Goal: Register for event/course

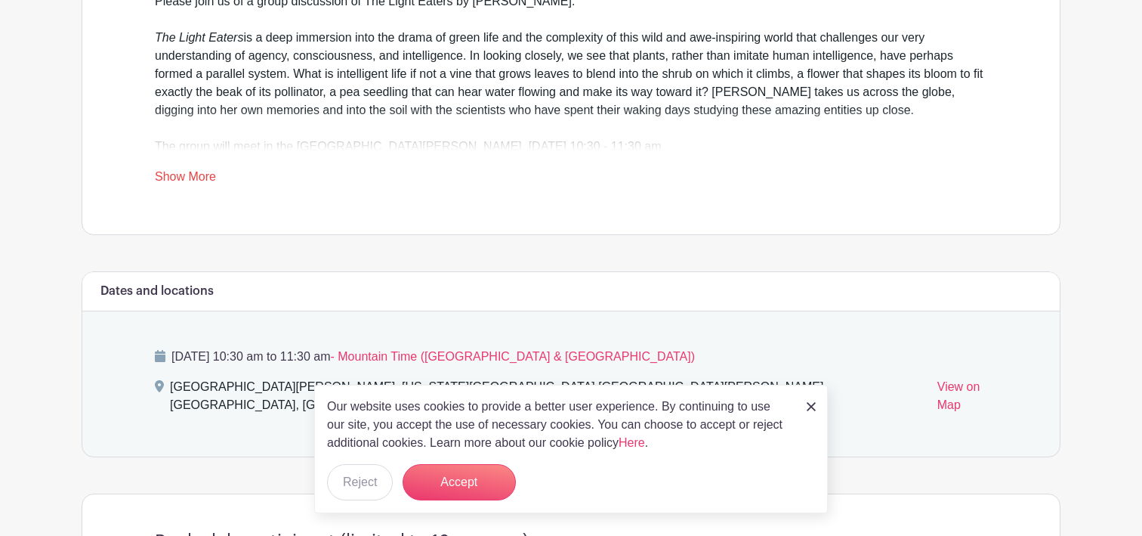
scroll to position [623, 0]
click at [468, 468] on button "Accept" at bounding box center [459, 482] width 113 height 36
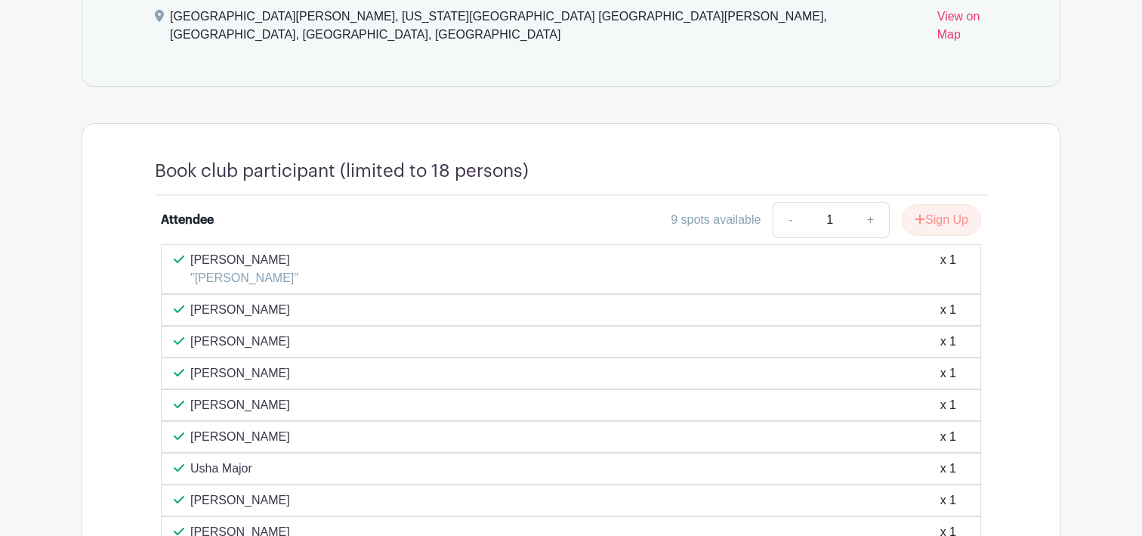
scroll to position [989, 0]
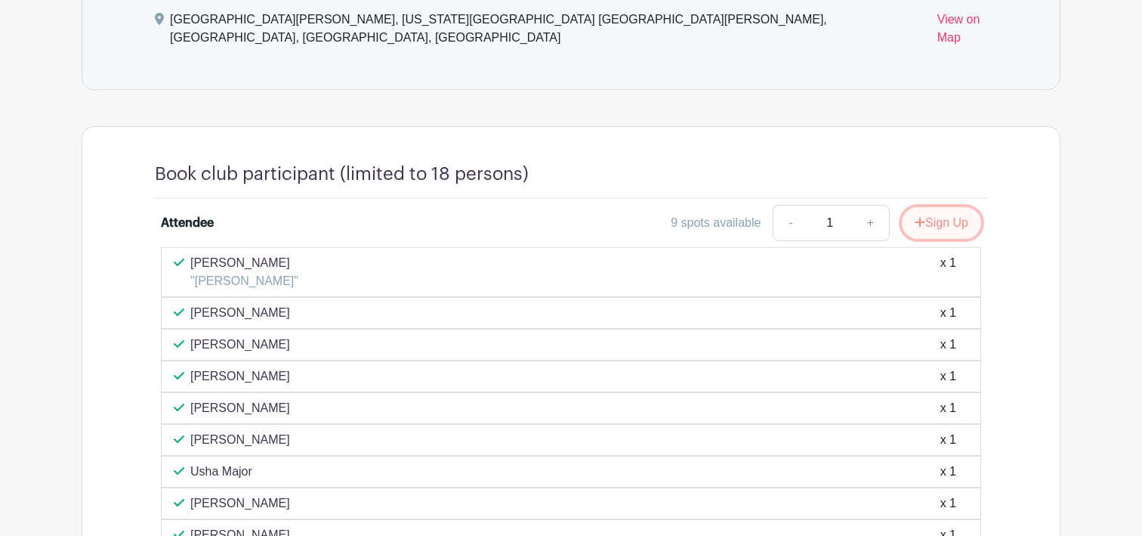
click at [939, 212] on button "Sign Up" at bounding box center [941, 223] width 79 height 32
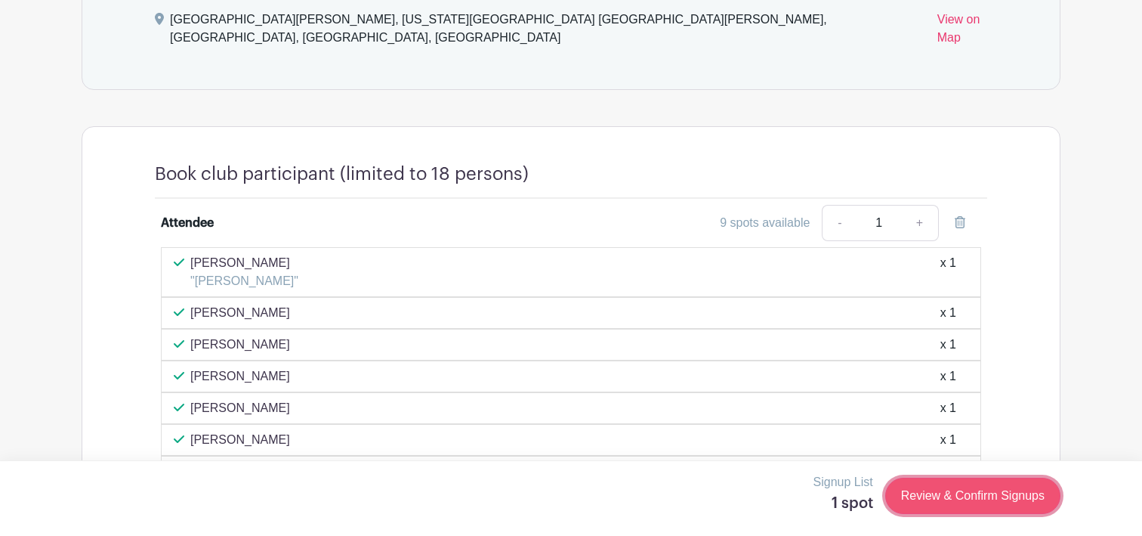
click at [941, 493] on link "Review & Confirm Signups" at bounding box center [973, 496] width 175 height 36
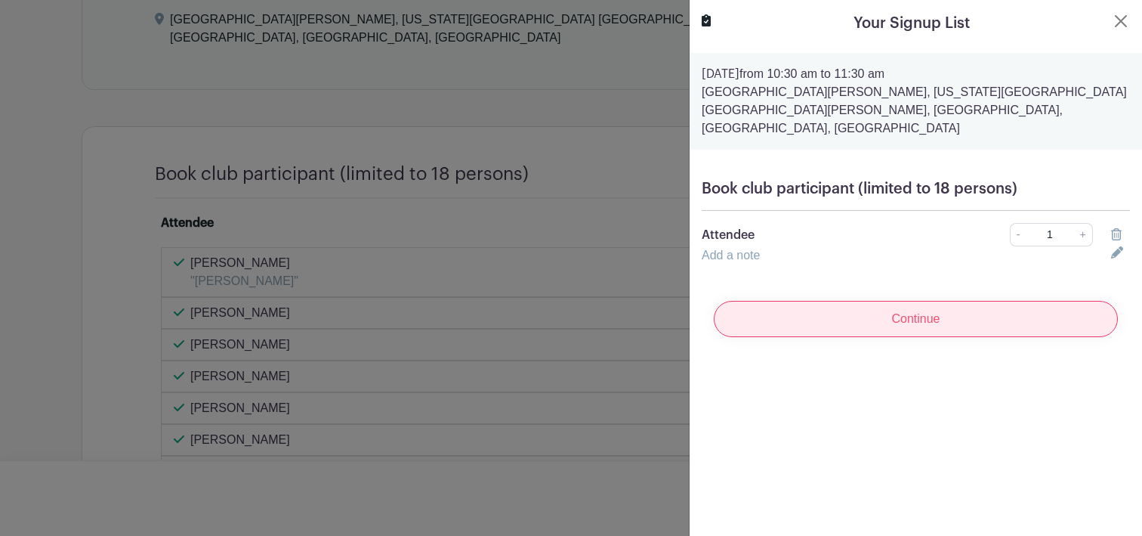
click at [944, 303] on input "Continue" at bounding box center [916, 319] width 404 height 36
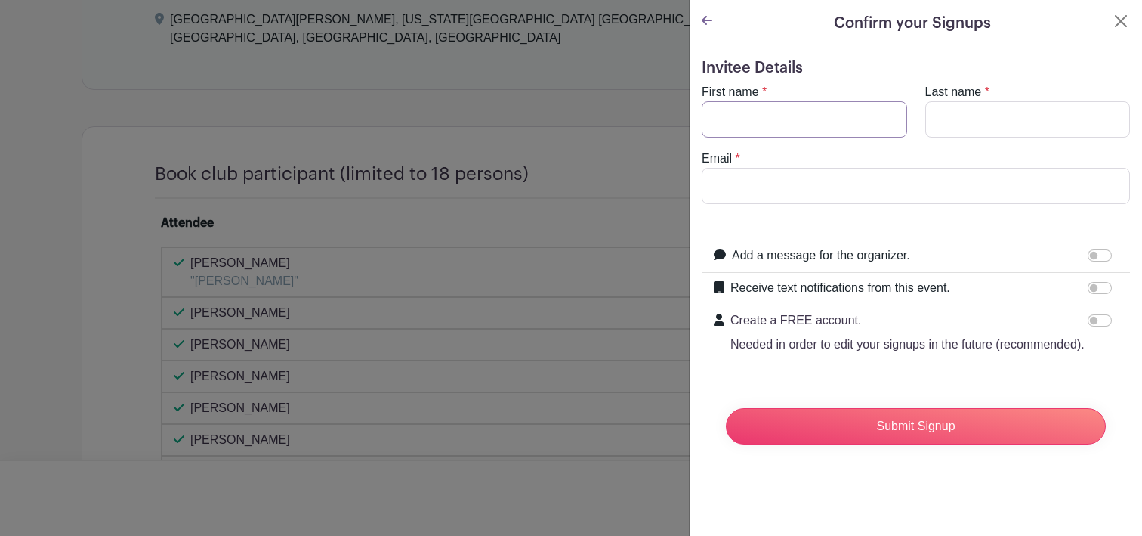
click at [868, 128] on input "First name" at bounding box center [805, 119] width 206 height 36
type input "[PERSON_NAME]"
type input "[EMAIL_ADDRESS][DOMAIN_NAME]"
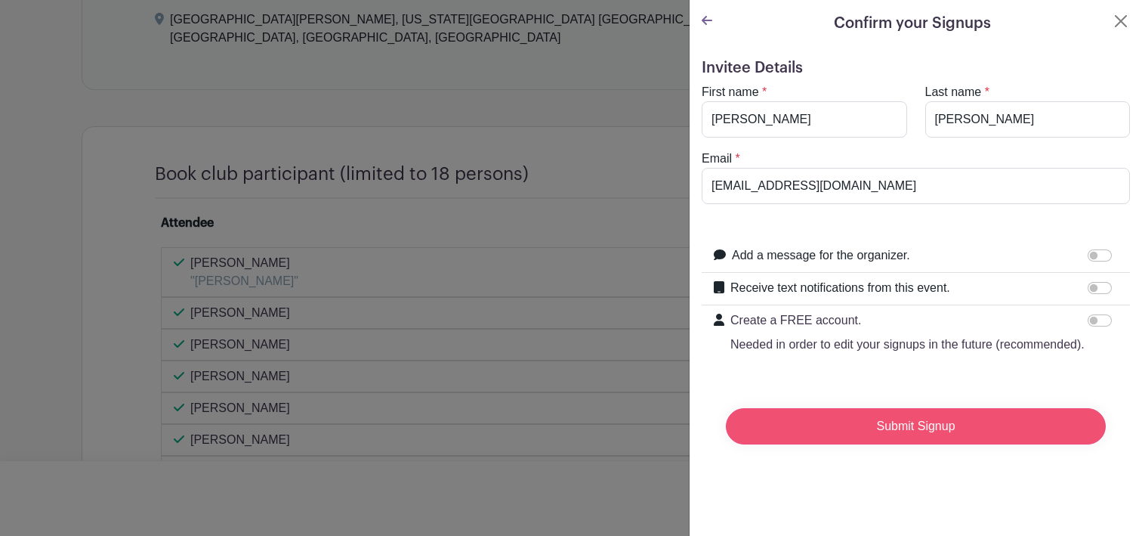
click at [878, 413] on input "Submit Signup" at bounding box center [916, 426] width 380 height 36
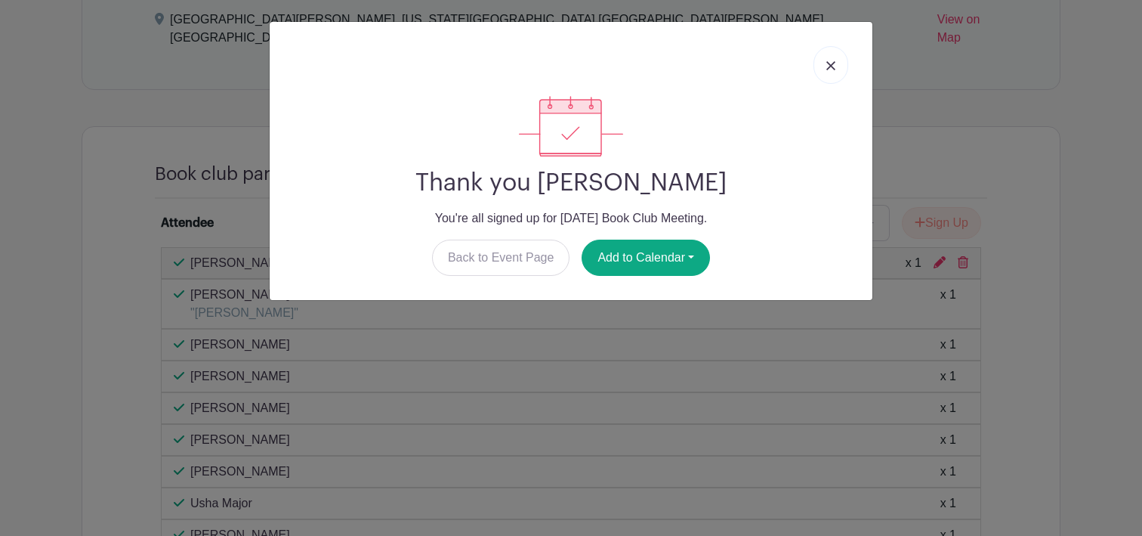
click at [824, 58] on link at bounding box center [831, 65] width 35 height 38
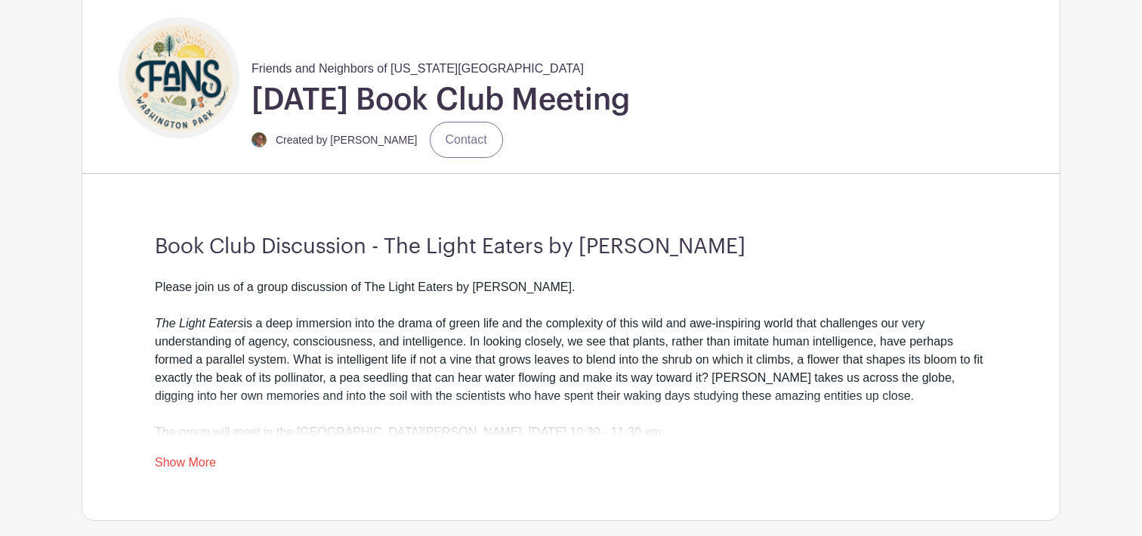
scroll to position [326, 0]
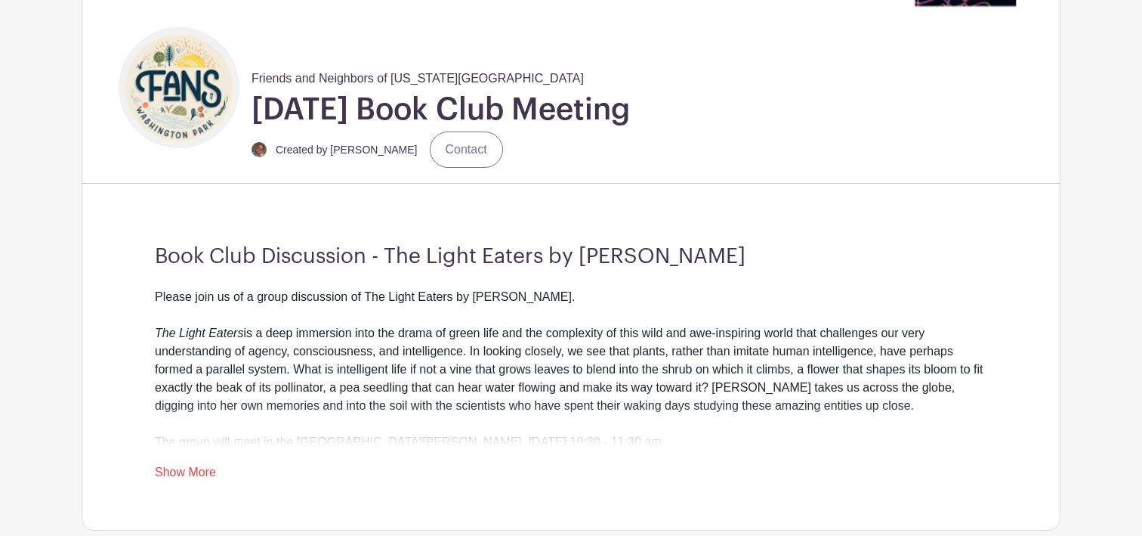
click at [176, 469] on link "Show More" at bounding box center [185, 474] width 61 height 19
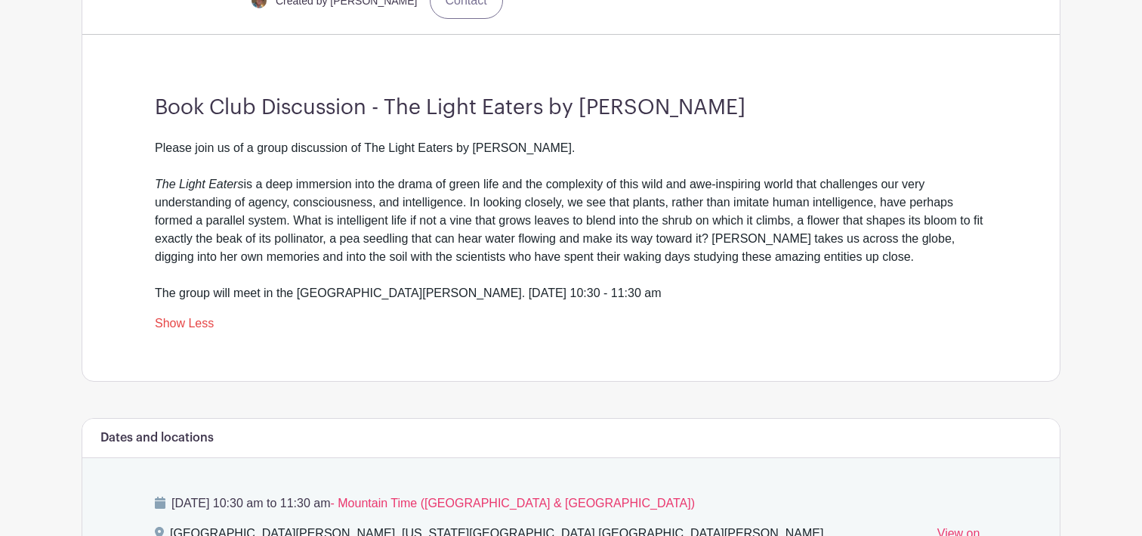
scroll to position [476, 0]
drag, startPoint x: 299, startPoint y: 289, endPoint x: 420, endPoint y: 289, distance: 120.9
click at [420, 289] on div "Please join us of a group discussion of The Light Eaters by [PERSON_NAME]. The …" at bounding box center [571, 219] width 833 height 163
copy div "[GEOGRAPHIC_DATA][PERSON_NAME]"
